Goal: Task Accomplishment & Management: Use online tool/utility

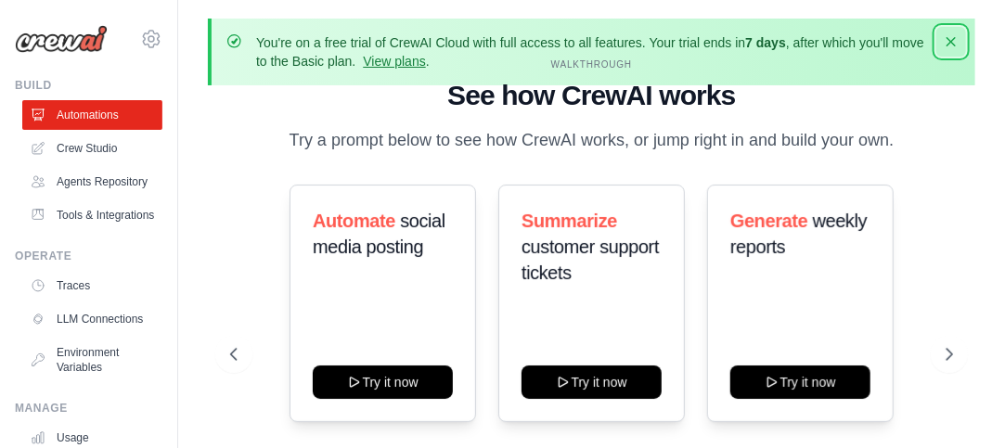
click at [955, 42] on icon "button" at bounding box center [951, 41] width 19 height 19
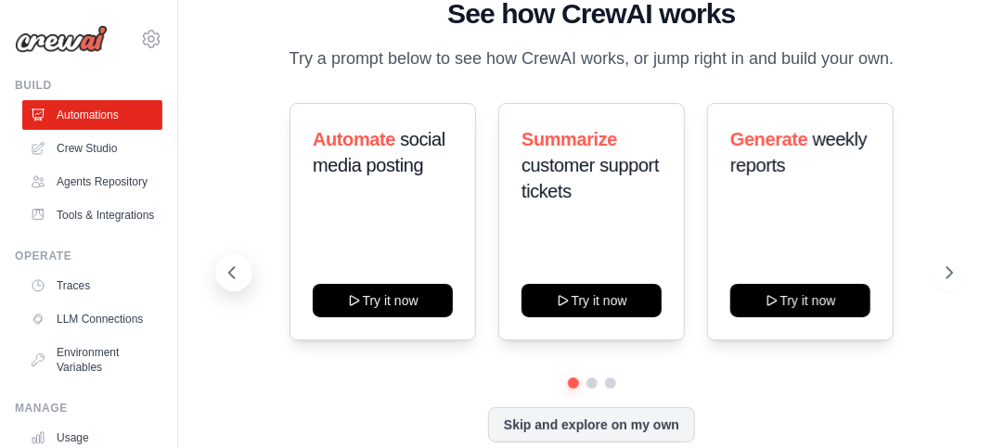
click at [233, 275] on icon at bounding box center [232, 272] width 19 height 19
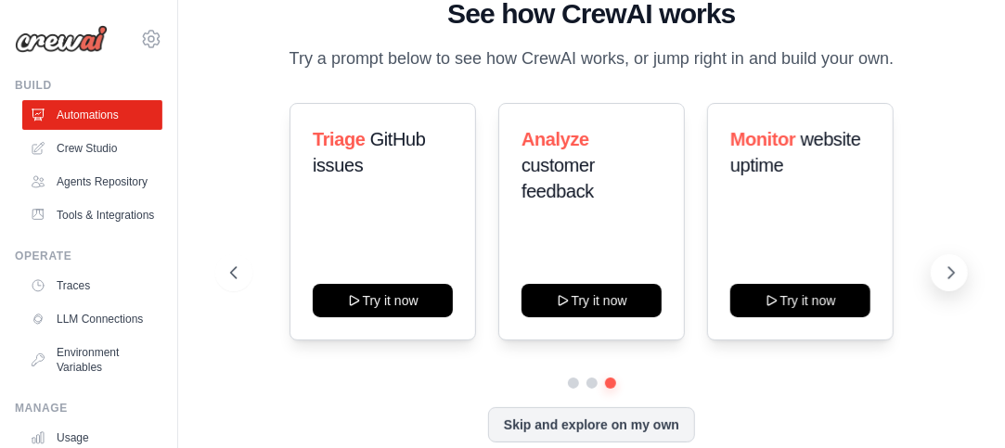
click at [952, 271] on icon at bounding box center [952, 272] width 6 height 11
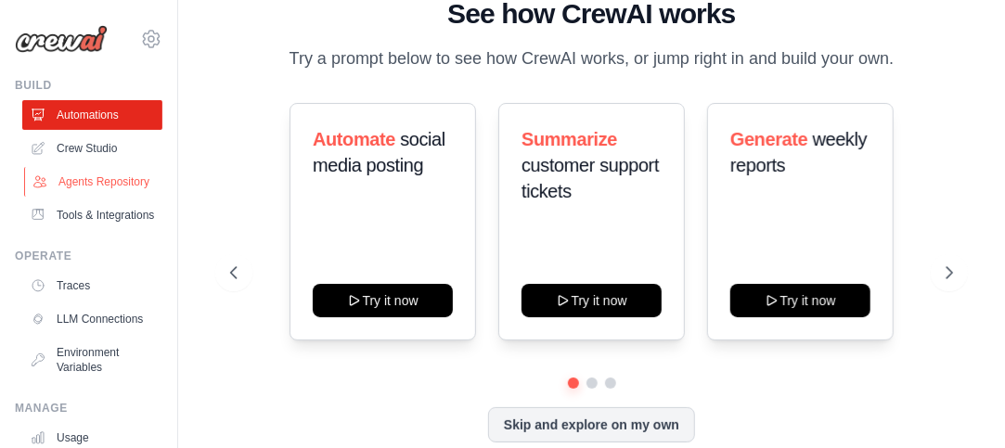
click at [82, 189] on link "Agents Repository" at bounding box center [94, 182] width 140 height 30
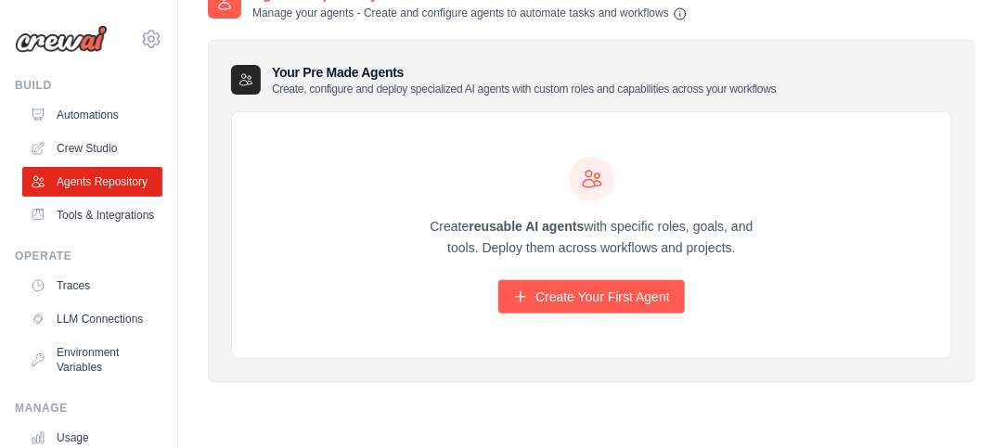
scroll to position [119, 0]
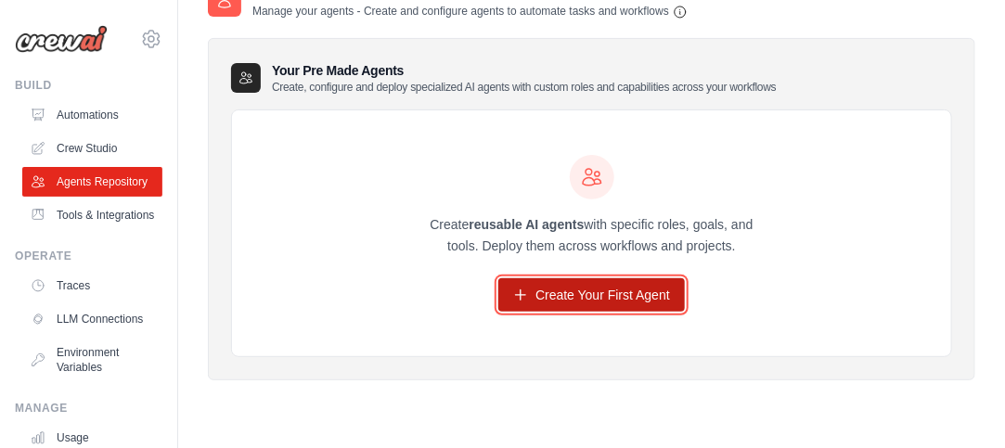
click at [616, 294] on link "Create Your First Agent" at bounding box center [591, 294] width 186 height 33
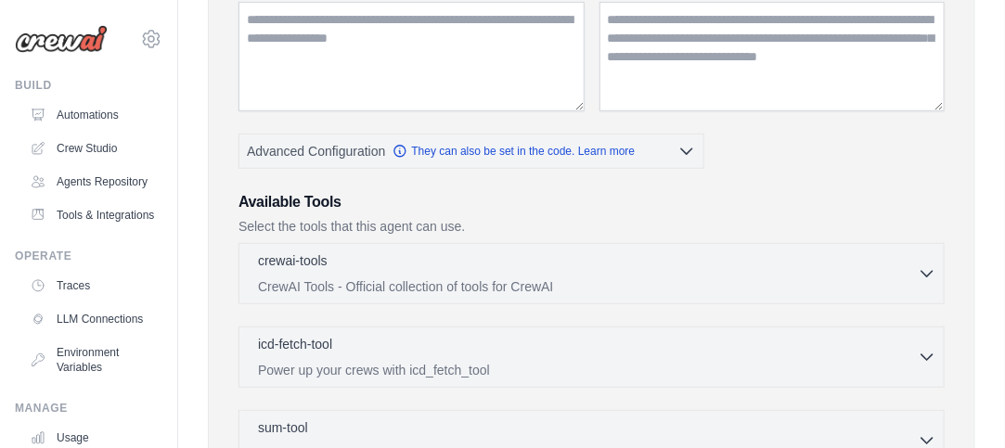
scroll to position [357, 0]
